Goal: Information Seeking & Learning: Understand process/instructions

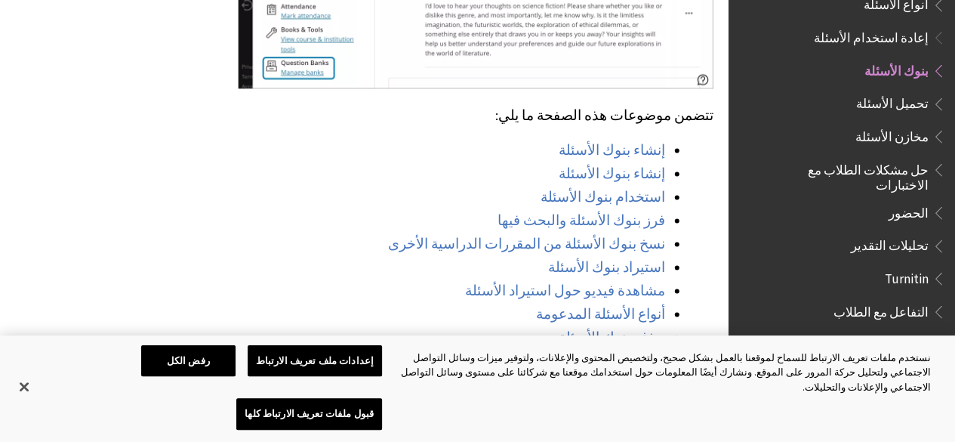
scroll to position [1088, 0]
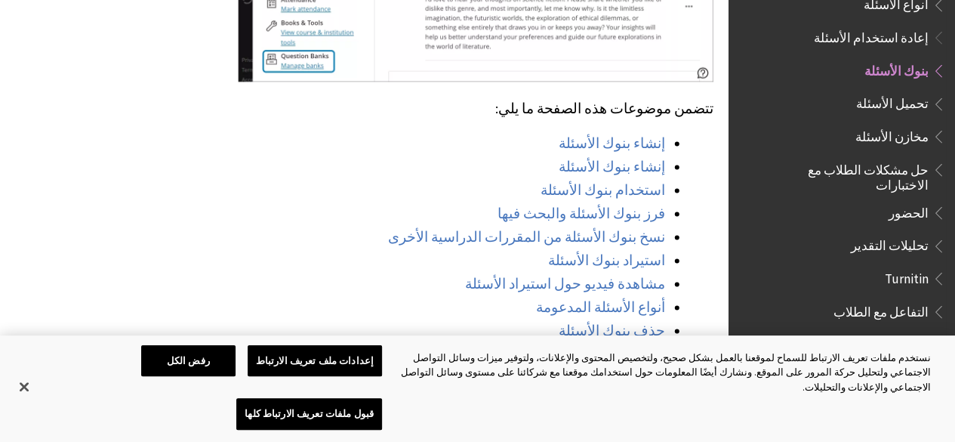
click at [912, 124] on span "مخازن الأسئلة" at bounding box center [892, 134] width 73 height 20
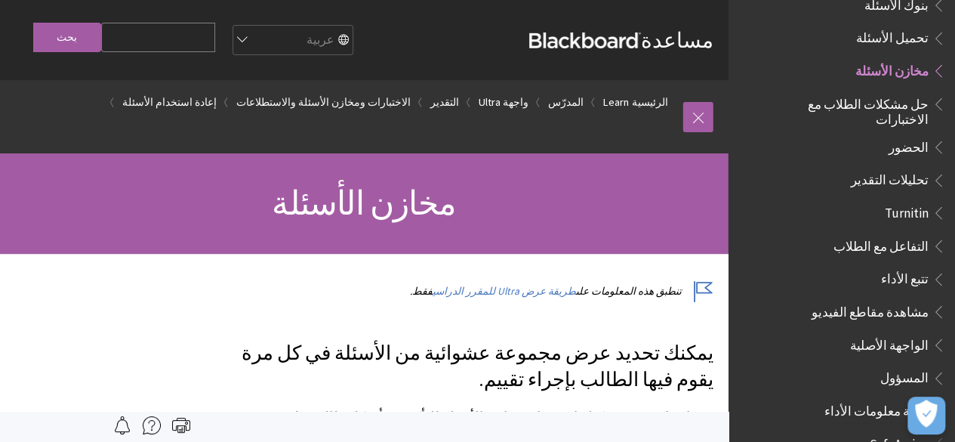
click at [900, 26] on span "تحميل الأسئلة" at bounding box center [892, 36] width 73 height 20
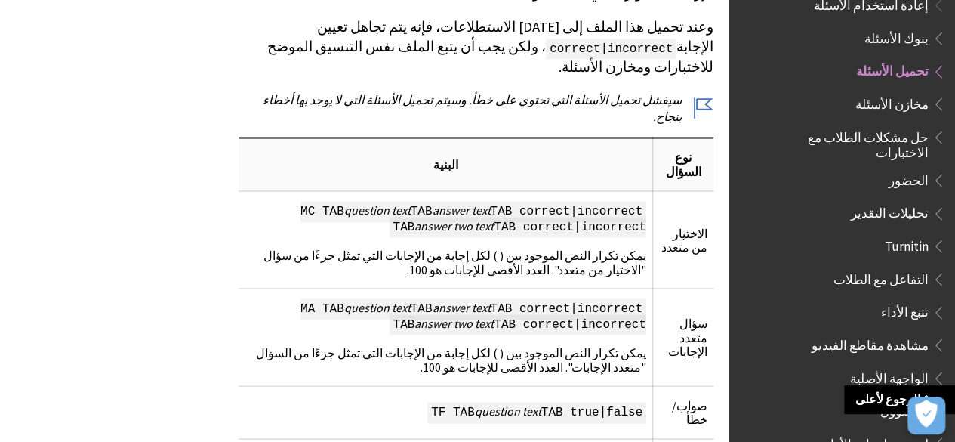
scroll to position [1239, 0]
